Goal: Information Seeking & Learning: Learn about a topic

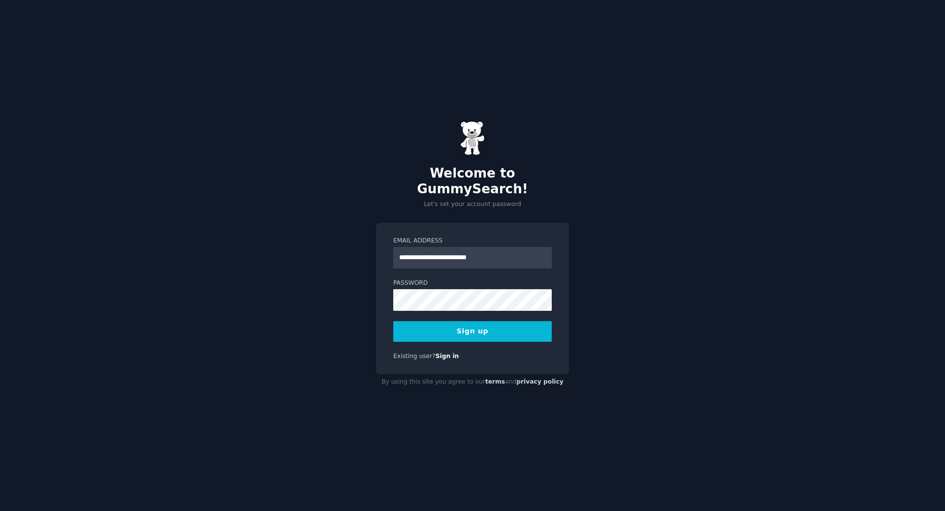
type input "**********"
click at [471, 323] on button "Sign up" at bounding box center [472, 331] width 158 height 21
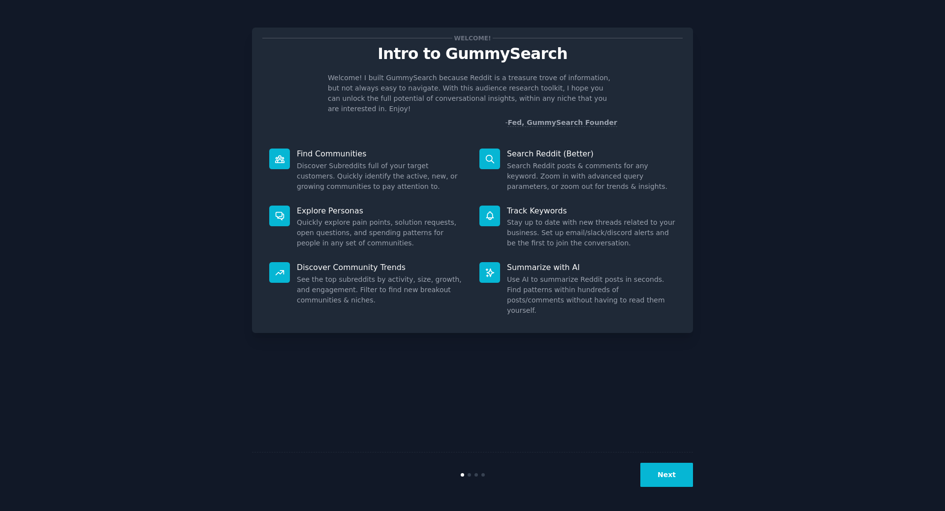
click at [662, 472] on button "Next" at bounding box center [666, 475] width 53 height 24
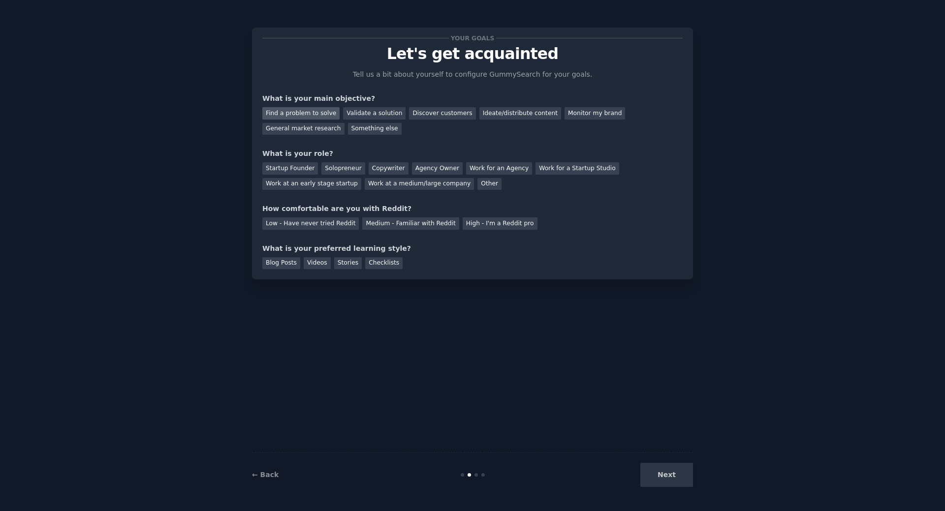
click at [311, 114] on div "Find a problem to solve" at bounding box center [300, 113] width 77 height 12
click at [441, 112] on div "Discover customers" at bounding box center [442, 113] width 66 height 12
click at [326, 114] on div "Find a problem to solve" at bounding box center [300, 113] width 77 height 12
click at [298, 170] on div "Startup Founder" at bounding box center [290, 168] width 56 height 12
click at [315, 228] on div "Low - Have never tried Reddit" at bounding box center [310, 223] width 96 height 12
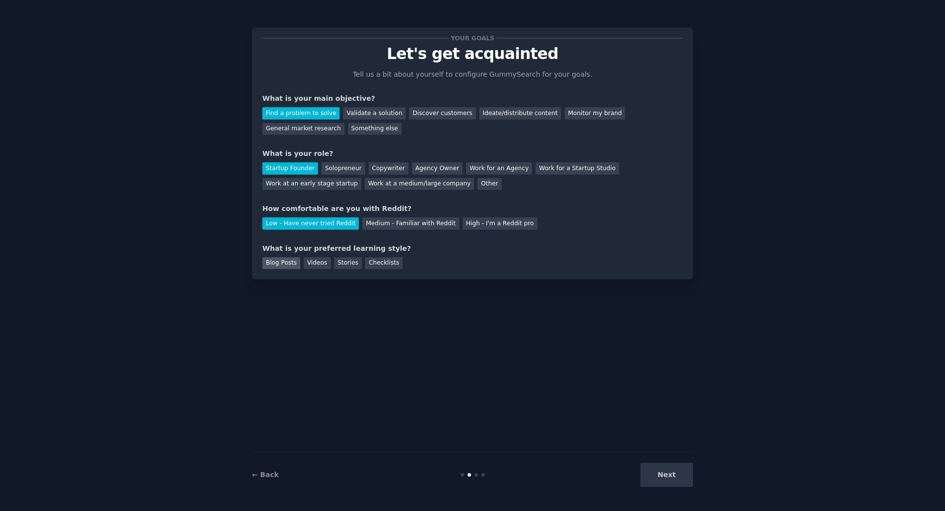
click at [294, 263] on div "Blog Posts" at bounding box center [281, 263] width 38 height 12
click at [660, 486] on button "Next" at bounding box center [666, 475] width 53 height 24
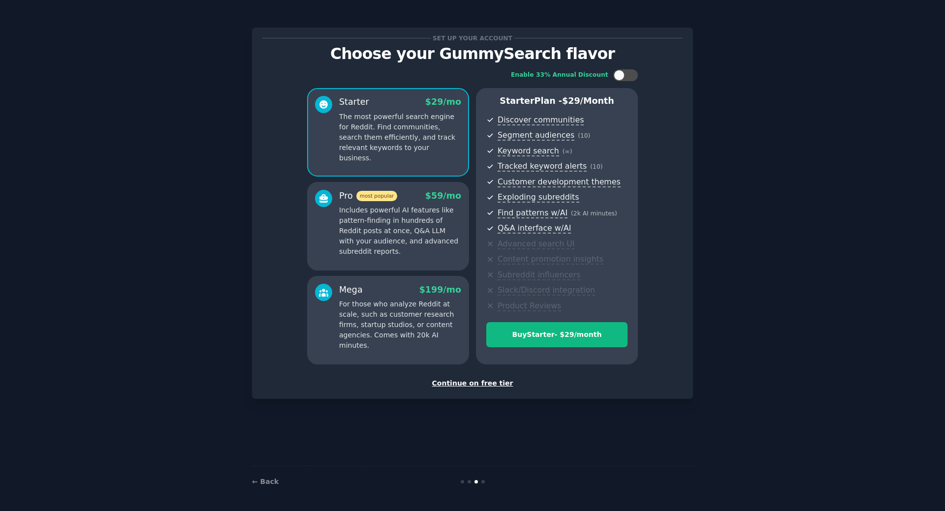
click at [490, 387] on div "Continue on free tier" at bounding box center [472, 383] width 420 height 10
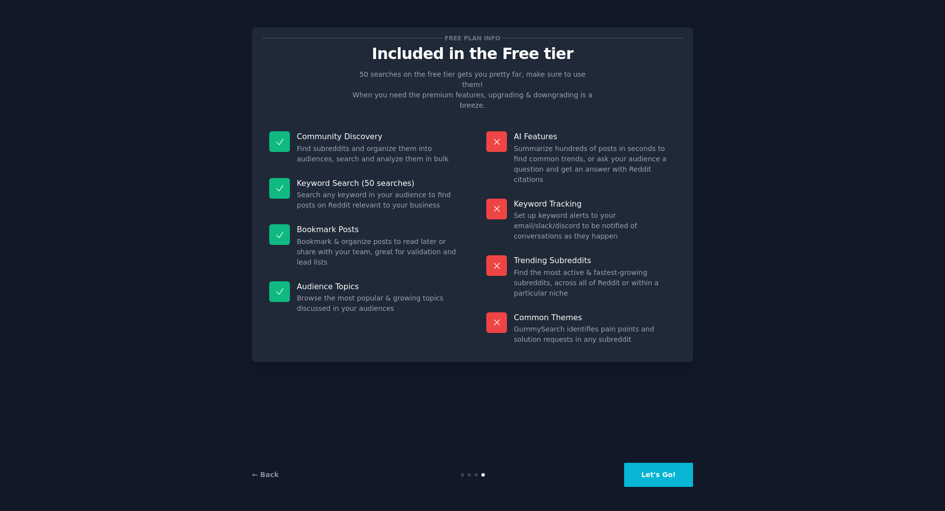
click at [676, 486] on button "Let's Go!" at bounding box center [658, 475] width 69 height 24
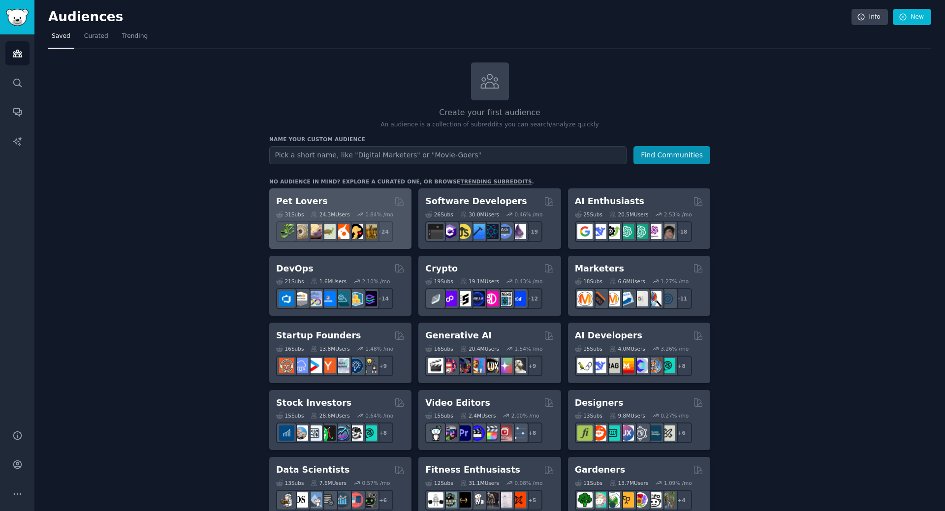
click at [369, 203] on div "Pet Lovers Curated by GummySearch" at bounding box center [340, 201] width 128 height 12
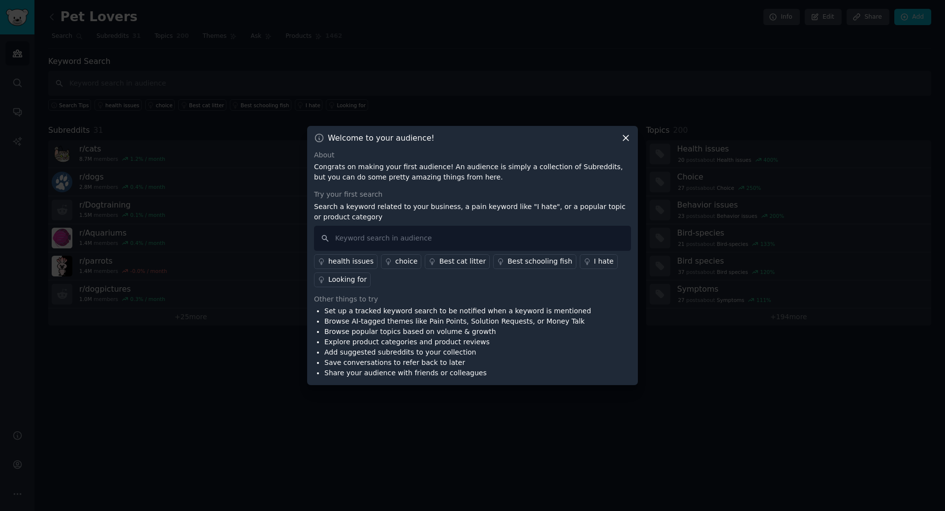
click at [353, 260] on div "health issues" at bounding box center [350, 261] width 45 height 10
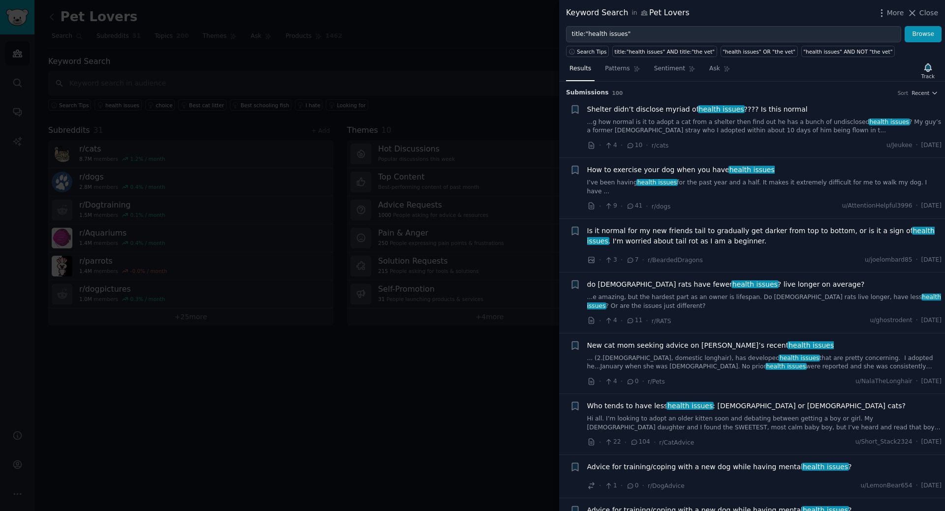
drag, startPoint x: 924, startPoint y: 10, endPoint x: 906, endPoint y: 19, distance: 19.4
click at [924, 11] on span "Close" at bounding box center [928, 13] width 19 height 10
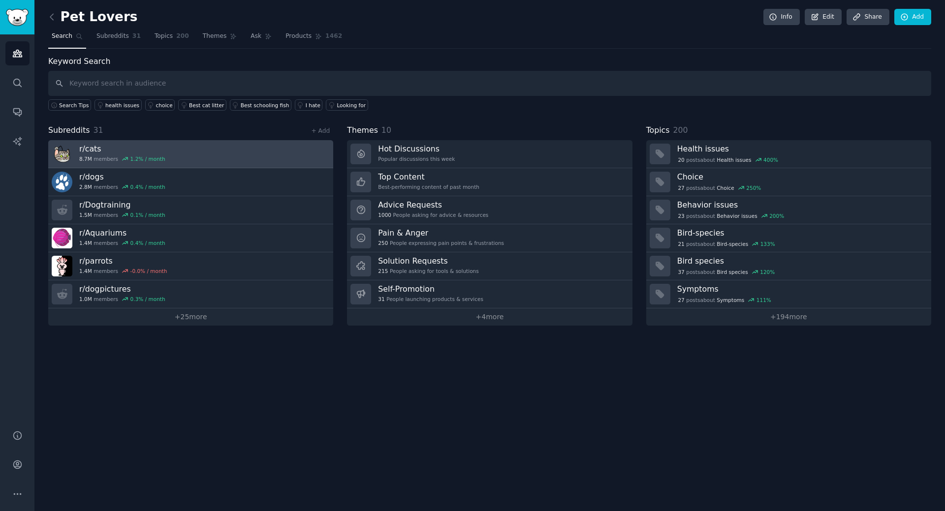
click at [190, 152] on link "r/ cats 8.7M members 1.2 % / month" at bounding box center [190, 154] width 285 height 28
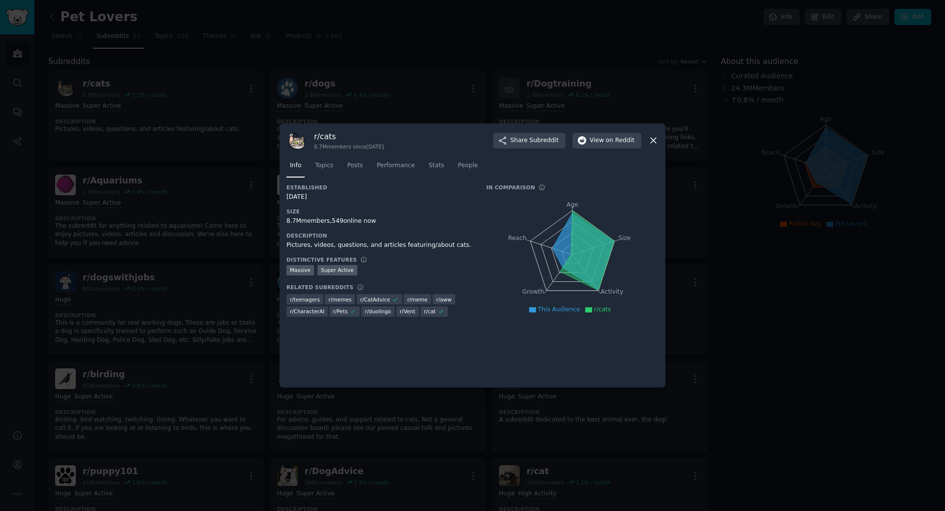
click at [652, 141] on icon at bounding box center [653, 140] width 10 height 10
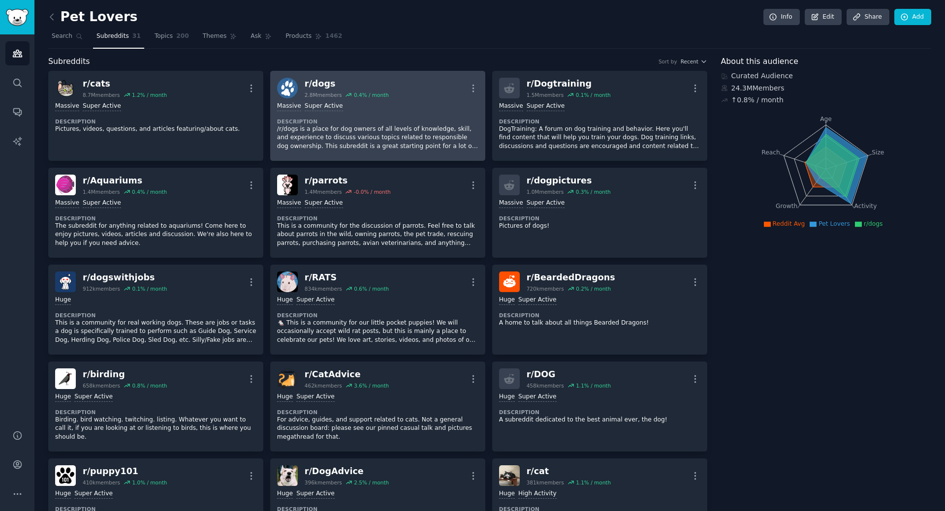
click at [345, 109] on div ">= 95th percentile for submissions / day Massive Super Active" at bounding box center [377, 106] width 201 height 9
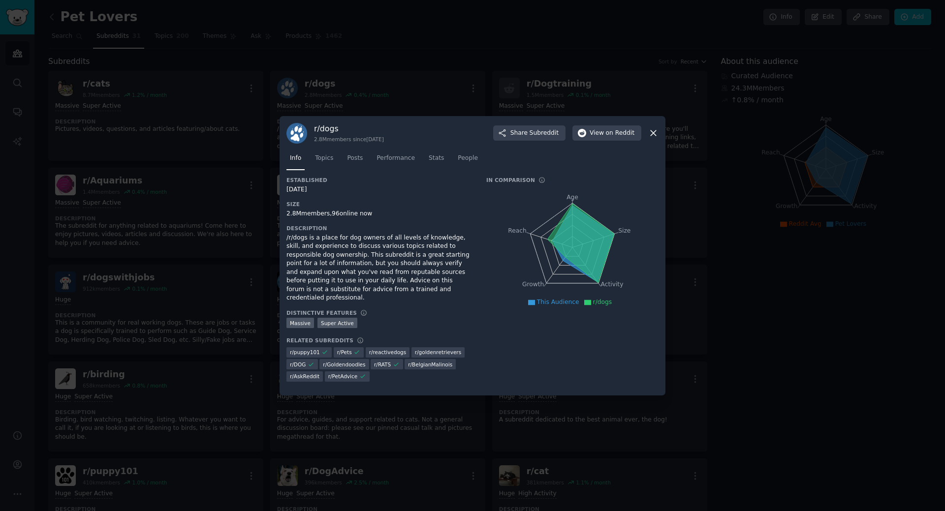
click at [655, 138] on icon at bounding box center [653, 133] width 10 height 10
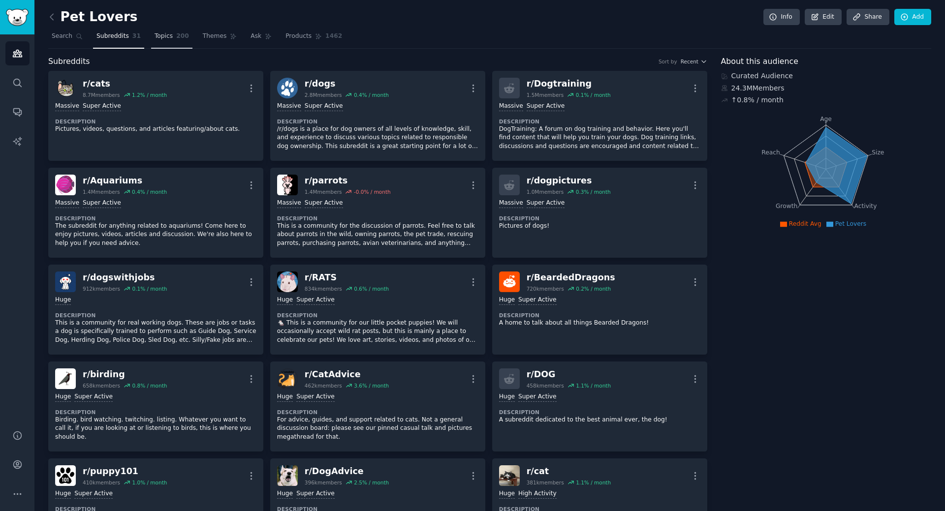
click at [164, 37] on span "Topics" at bounding box center [164, 36] width 18 height 9
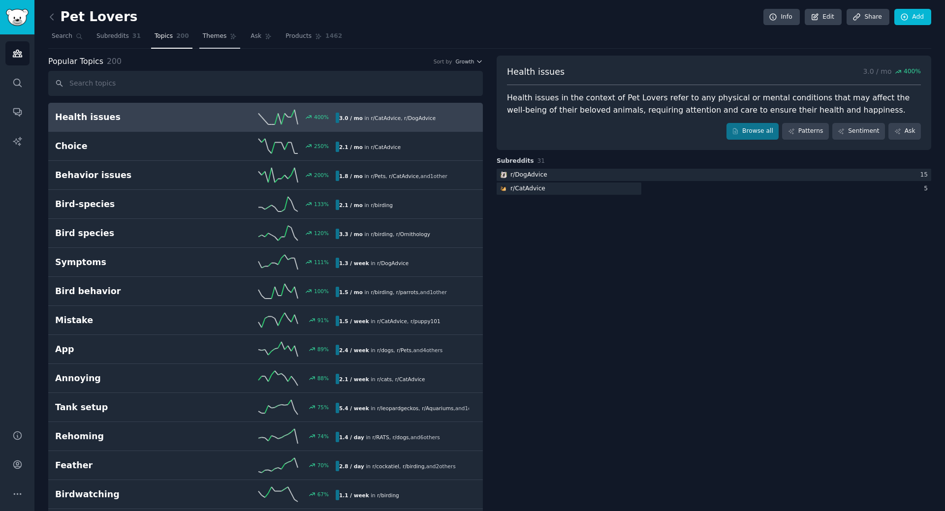
click at [203, 31] on link "Themes" at bounding box center [219, 39] width 41 height 20
